Goal: Transaction & Acquisition: Book appointment/travel/reservation

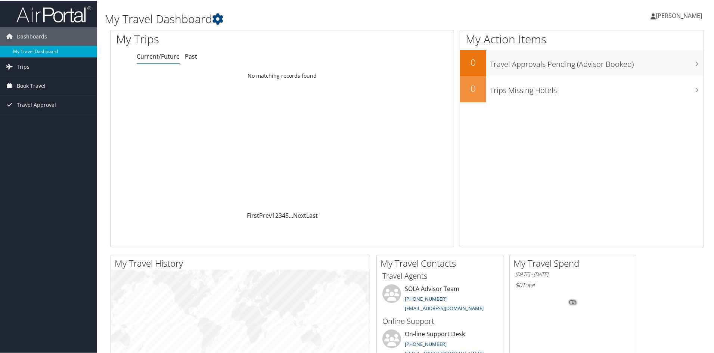
click at [36, 87] on span "Book Travel" at bounding box center [31, 85] width 29 height 19
click at [27, 114] on link "Book/Manage Online Trips" at bounding box center [48, 111] width 97 height 11
click at [36, 106] on link "Book/Manage Online Trips" at bounding box center [48, 111] width 97 height 11
click at [27, 114] on link "Book/Manage Online Trips" at bounding box center [48, 111] width 97 height 11
